Goal: Information Seeking & Learning: Learn about a topic

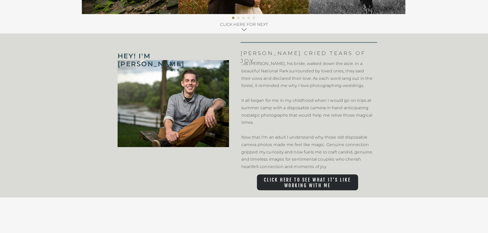
scroll to position [256, 0]
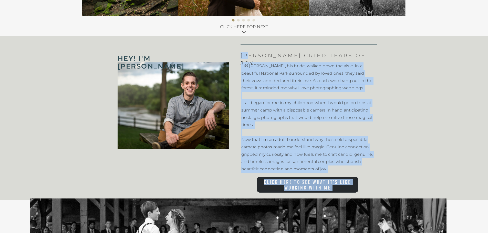
drag, startPoint x: 249, startPoint y: 54, endPoint x: 385, endPoint y: 55, distance: 136.0
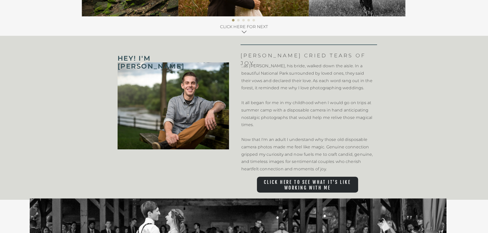
click at [242, 33] on icon at bounding box center [244, 32] width 6 height 6
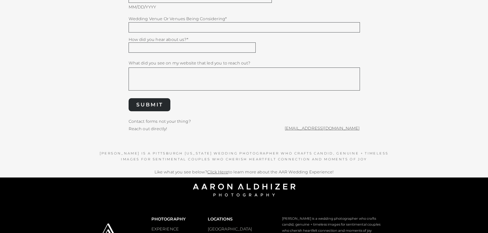
scroll to position [1316, 0]
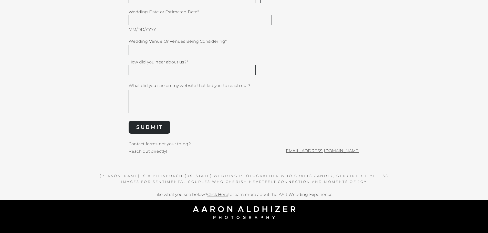
click at [193, 71] on textarea at bounding box center [193, 70] width 122 height 5
click at [188, 53] on div at bounding box center [244, 50] width 231 height 10
click at [190, 50] on textarea at bounding box center [244, 49] width 225 height 5
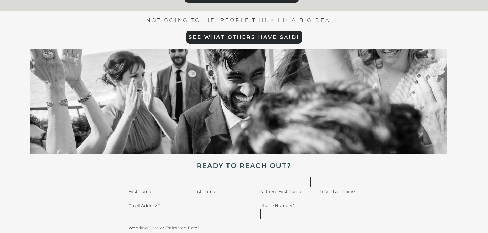
scroll to position [1060, 0]
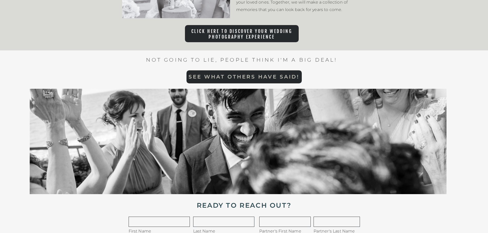
click at [228, 77] on nav "See what others have said!" at bounding box center [243, 77] width 115 height 6
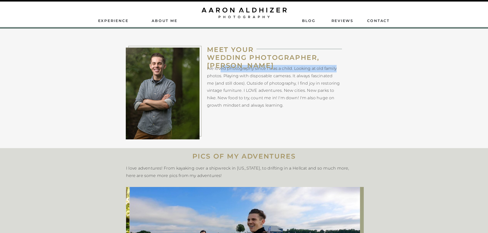
drag, startPoint x: 221, startPoint y: 71, endPoint x: 343, endPoint y: 70, distance: 121.4
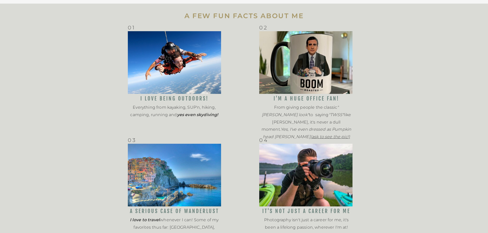
scroll to position [486, 0]
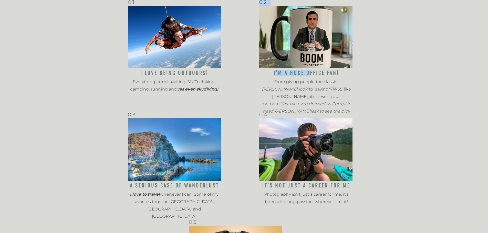
drag, startPoint x: 310, startPoint y: 72, endPoint x: 377, endPoint y: 76, distance: 67.7
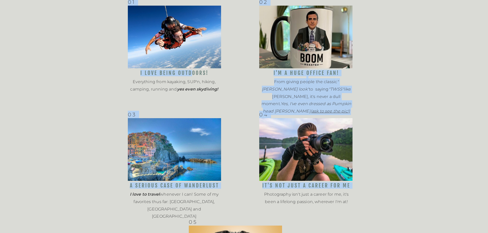
drag, startPoint x: 151, startPoint y: 70, endPoint x: 234, endPoint y: 72, distance: 82.2
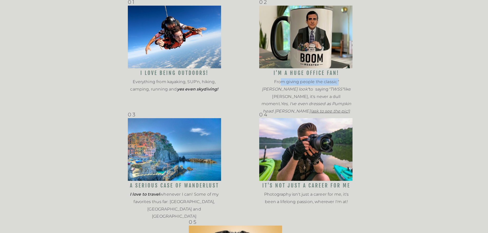
drag, startPoint x: 273, startPoint y: 82, endPoint x: 376, endPoint y: 81, distance: 102.7
click at [341, 81] on p "From giving people the classic "[PERSON_NAME] look" to saying "TWSS" like [PERS…" at bounding box center [306, 93] width 93 height 31
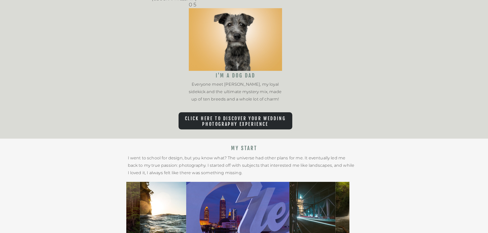
scroll to position [717, 0]
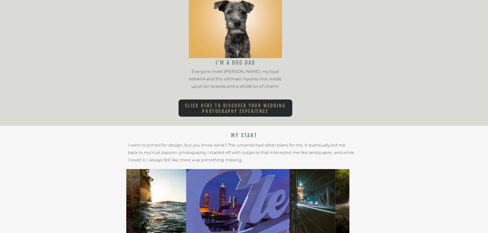
click at [245, 112] on nav "Click here to Discover Your Wedding Photography Experience" at bounding box center [235, 107] width 114 height 8
